Goal: Task Accomplishment & Management: Complete application form

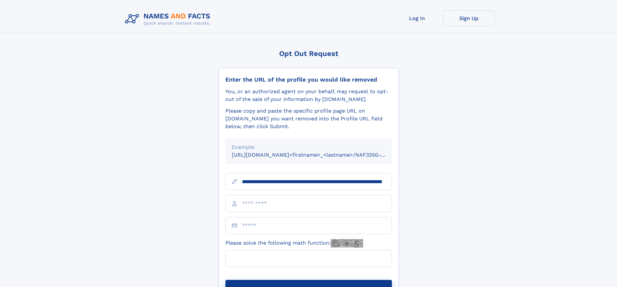
scroll to position [0, 62]
type input "**********"
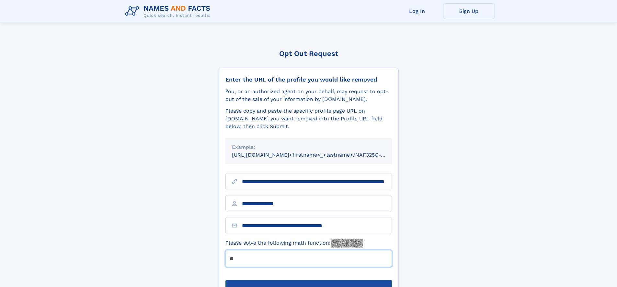
type input "**"
click at [308, 280] on button "Submit Opt Out Request" at bounding box center [308, 290] width 166 height 21
